Goal: Information Seeking & Learning: Learn about a topic

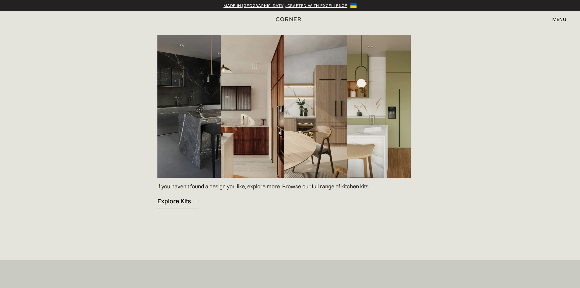
scroll to position [883, 0]
click at [167, 202] on div "Explore Kits" at bounding box center [173, 200] width 33 height 8
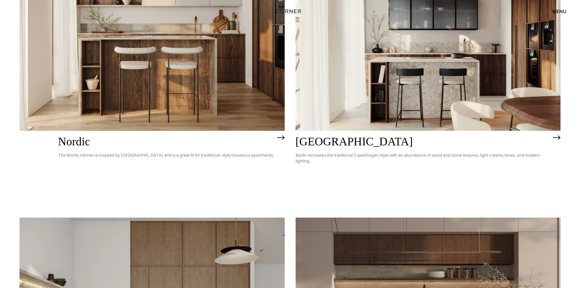
scroll to position [55, 0]
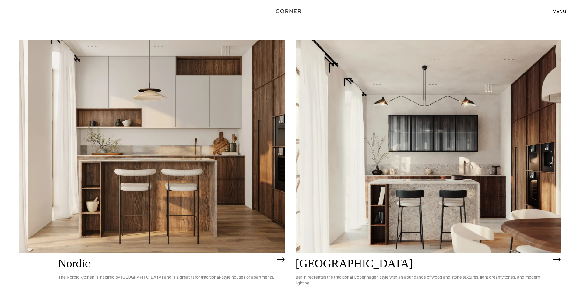
drag, startPoint x: 177, startPoint y: 136, endPoint x: 155, endPoint y: 118, distance: 27.9
click at [155, 118] on img at bounding box center [151, 146] width 265 height 212
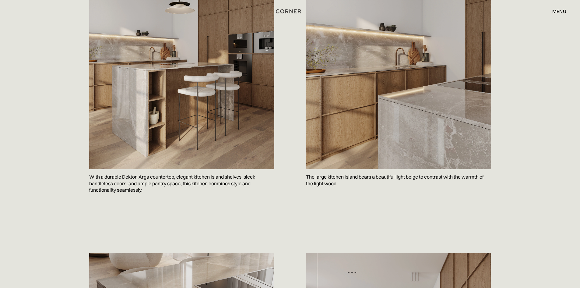
scroll to position [335, 0]
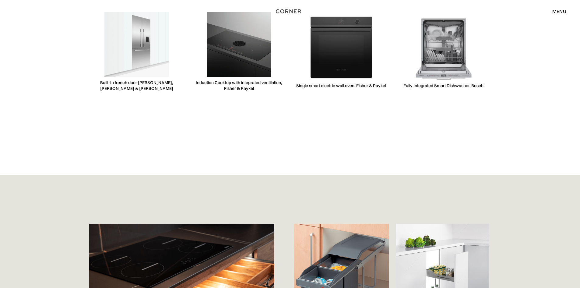
scroll to position [2040, 0]
